Goal: Task Accomplishment & Management: Use online tool/utility

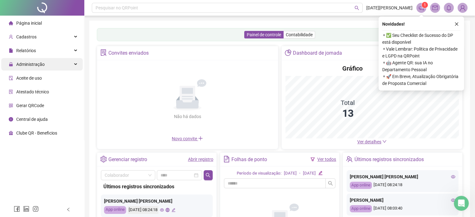
click at [42, 69] on span "Administração" at bounding box center [27, 64] width 36 height 13
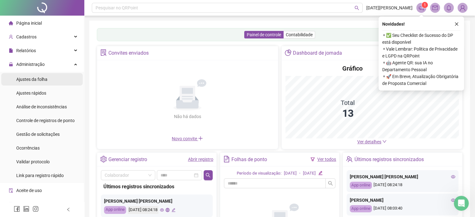
click at [29, 80] on span "Ajustes da folha" at bounding box center [31, 79] width 31 height 5
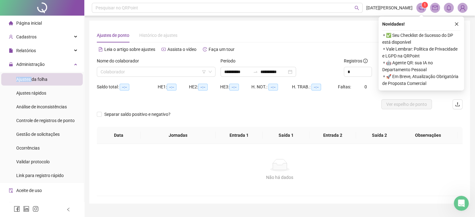
type input "**********"
click at [457, 26] on icon "close" at bounding box center [457, 24] width 4 height 4
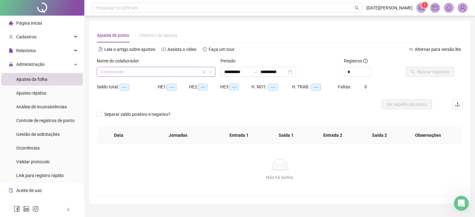
click at [193, 73] on input "search" at bounding box center [154, 71] width 106 height 9
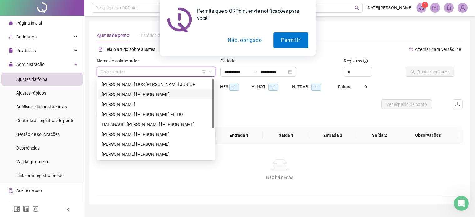
click at [166, 96] on div "[PERSON_NAME] [PERSON_NAME]" at bounding box center [156, 94] width 109 height 7
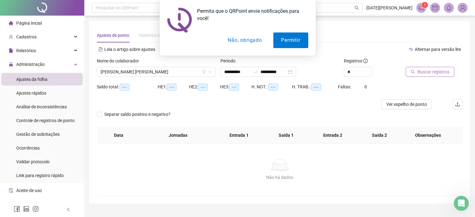
click at [431, 74] on span "Buscar registros" at bounding box center [434, 71] width 32 height 7
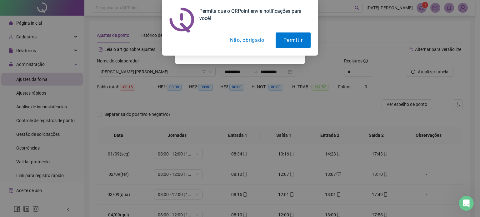
click at [241, 42] on button "Não, obrigado" at bounding box center [248, 41] width 50 height 16
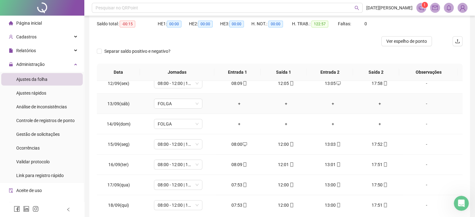
scroll to position [94, 0]
